Goal: Obtain resource: Obtain resource

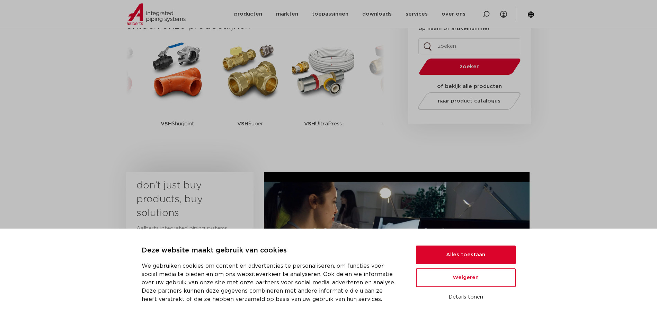
scroll to position [208, 0]
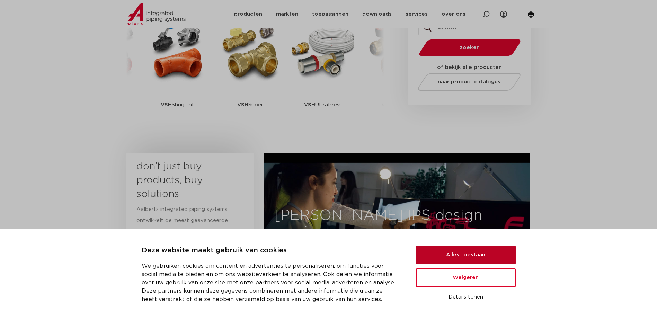
click at [459, 252] on button "Alles toestaan" at bounding box center [466, 255] width 100 height 19
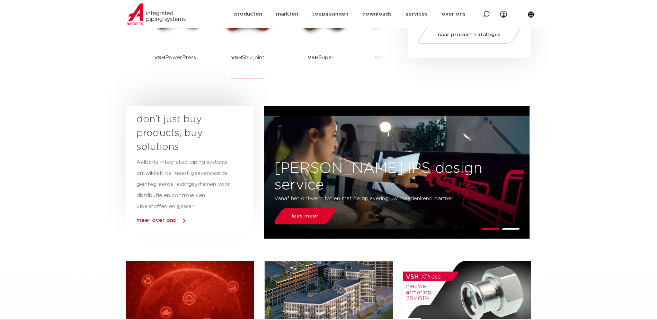
scroll to position [242, 0]
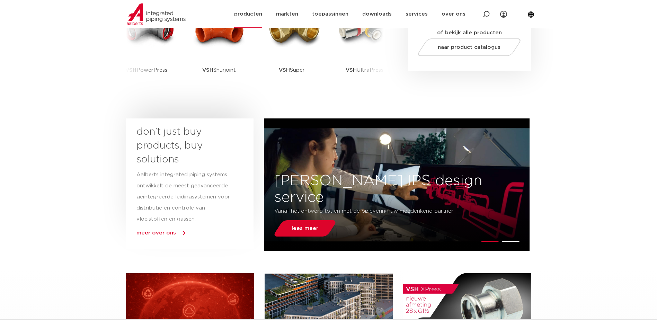
click at [260, 15] on link "producten" at bounding box center [248, 14] width 28 height 28
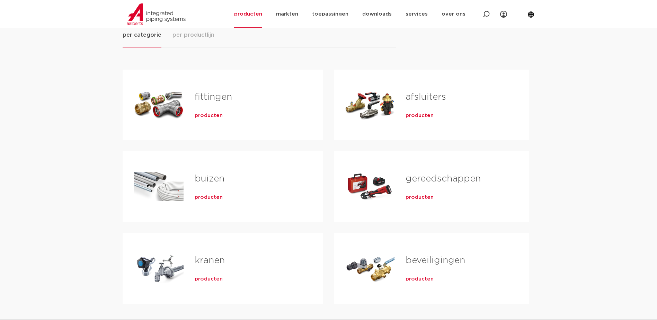
scroll to position [104, 0]
click at [203, 176] on link "buizen" at bounding box center [210, 178] width 30 height 9
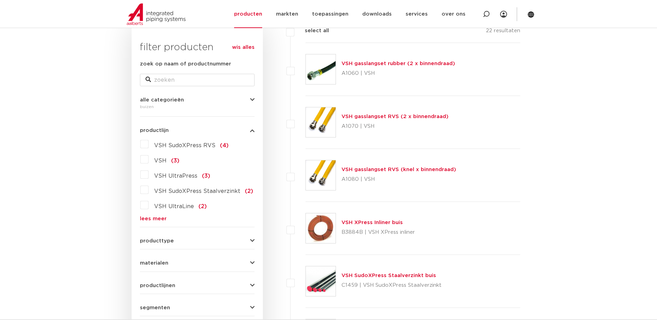
scroll to position [104, 0]
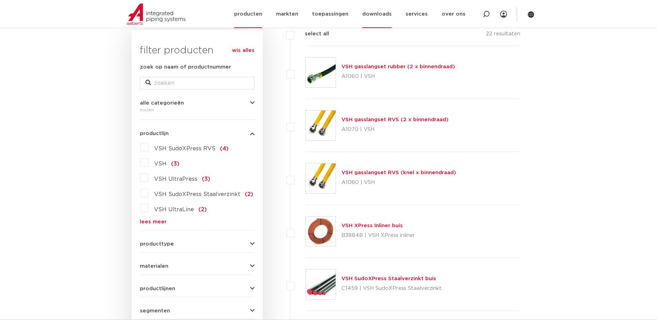
click at [388, 15] on link "downloads" at bounding box center [376, 14] width 29 height 28
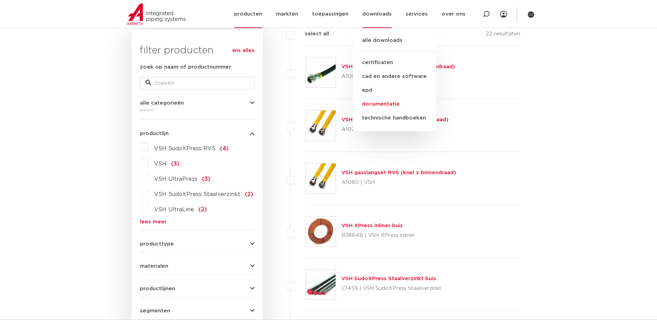
click at [386, 102] on link "documentatie" at bounding box center [394, 104] width 83 height 14
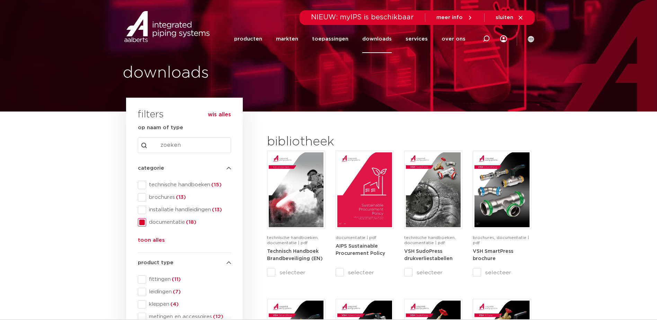
click at [378, 38] on link "downloads" at bounding box center [376, 39] width 29 height 28
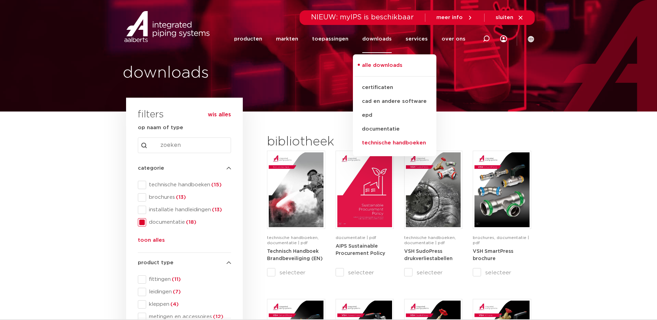
click at [386, 141] on link "technische handboeken" at bounding box center [394, 143] width 83 height 14
